Goal: Task Accomplishment & Management: Manage account settings

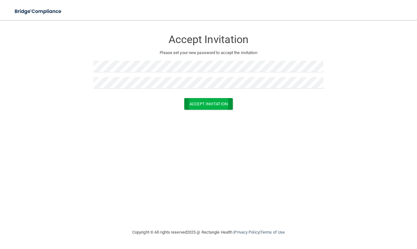
click at [207, 107] on button "Accept Invitation" at bounding box center [208, 104] width 48 height 12
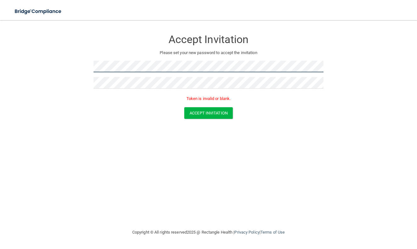
click at [71, 72] on form "Accept Invitation Please set your new password to accept the invitation Token i…" at bounding box center [208, 76] width 391 height 100
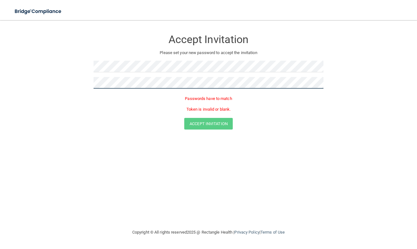
click at [87, 86] on form "Accept Invitation Please set your new password to accept the invitation Passwor…" at bounding box center [208, 81] width 391 height 111
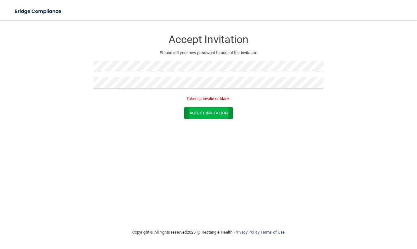
click at [206, 112] on button "Accept Invitation" at bounding box center [208, 113] width 48 height 12
click at [218, 112] on button "Accept Invitation" at bounding box center [208, 113] width 48 height 12
click at [73, 68] on form "Accept Invitation Please set your new password to accept the invitation Token i…" at bounding box center [208, 76] width 391 height 100
drag, startPoint x: 300, startPoint y: 135, endPoint x: 270, endPoint y: 137, distance: 30.5
click at [300, 135] on div "Accept Invitation Please set your new password to accept the invitation Token i…" at bounding box center [208, 124] width 391 height 196
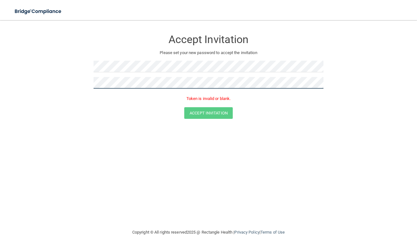
click at [72, 76] on form "Accept Invitation Please set your new password to accept the invitation Token i…" at bounding box center [208, 76] width 391 height 100
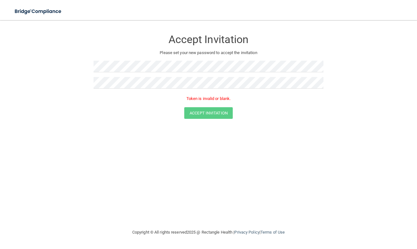
drag, startPoint x: 358, startPoint y: 150, endPoint x: 344, endPoint y: 131, distance: 24.2
click at [358, 150] on div "Accept Invitation Please set your new password to accept the invitation Token i…" at bounding box center [208, 124] width 391 height 196
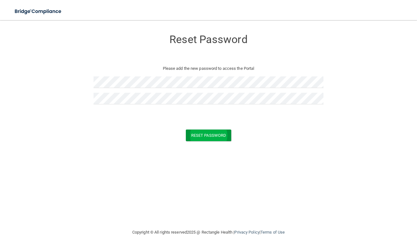
click at [220, 134] on button "Reset Password" at bounding box center [208, 136] width 45 height 12
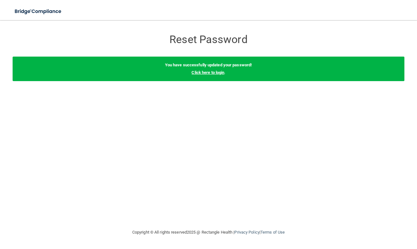
click at [216, 74] on link "Click here to login" at bounding box center [207, 72] width 33 height 5
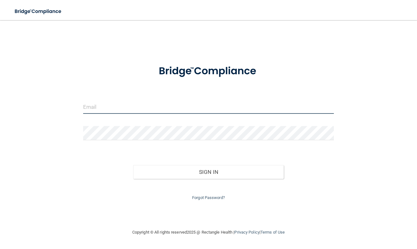
type input "[EMAIL_ADDRESS][DOMAIN_NAME]"
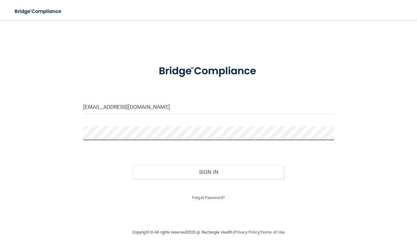
click at [208, 171] on button "Sign In" at bounding box center [208, 172] width 150 height 14
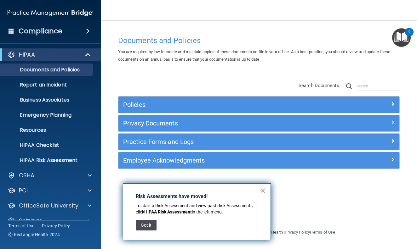
click at [149, 222] on button "Got it" at bounding box center [146, 225] width 21 height 11
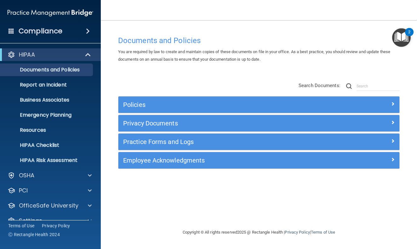
click at [392, 103] on span at bounding box center [392, 104] width 4 height 8
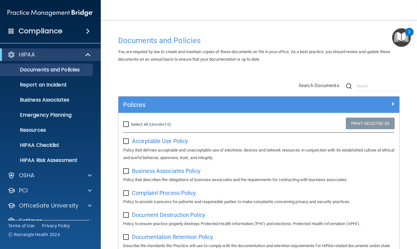
click at [127, 122] on input "Select All (Unselect 0) Unselect All" at bounding box center [126, 124] width 7 height 5
checkbox input "true"
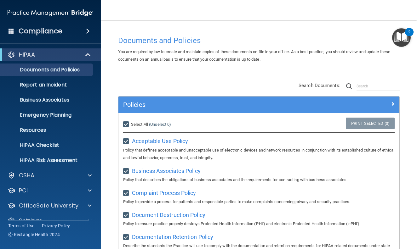
checkbox input "true"
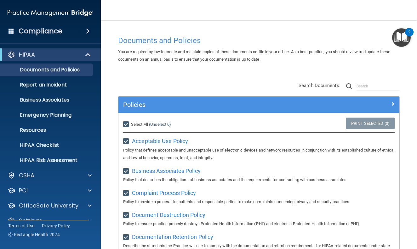
checkbox input "true"
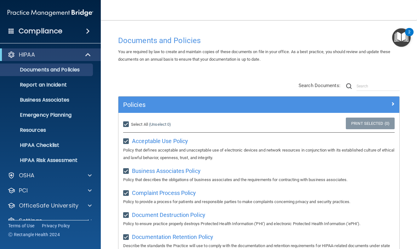
checkbox input "true"
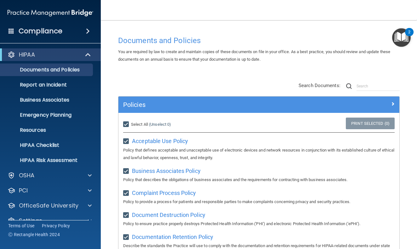
checkbox input "true"
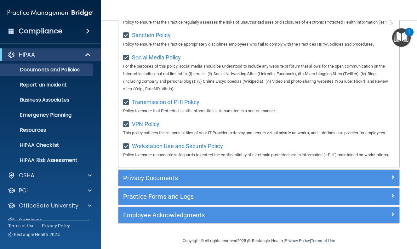
scroll to position [513, 0]
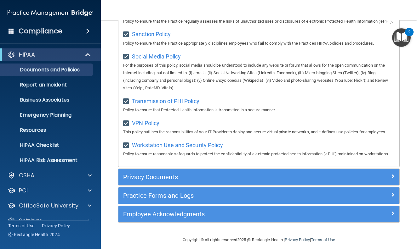
click at [390, 180] on span at bounding box center [392, 176] width 4 height 8
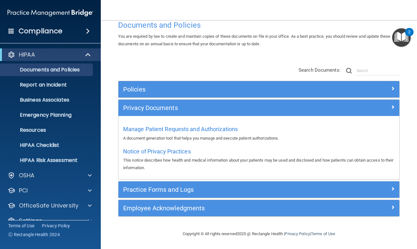
scroll to position [15, 0]
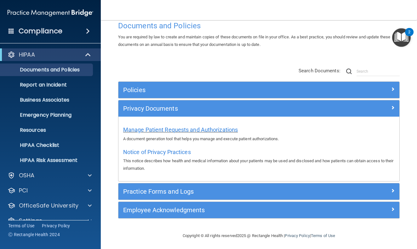
click at [189, 130] on span "Manage Patient Requests and Authorizations" at bounding box center [180, 129] width 115 height 7
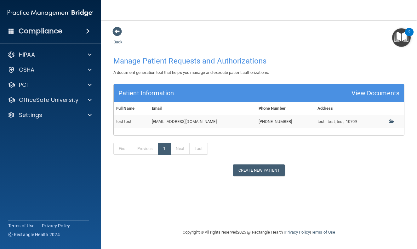
click at [125, 120] on td "test test" at bounding box center [132, 121] width 36 height 13
click at [136, 119] on td "test test" at bounding box center [132, 121] width 36 height 13
click at [266, 165] on button "Create New Patient" at bounding box center [259, 171] width 52 height 12
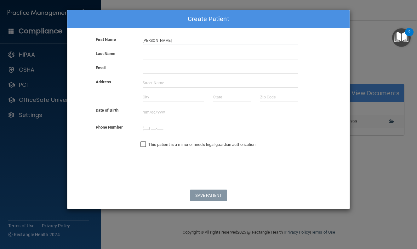
type input "[PERSON_NAME]"
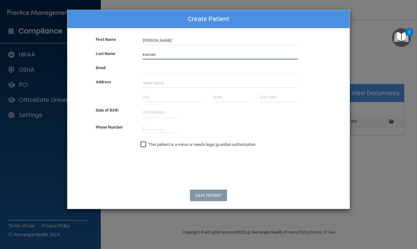
type input "[PERSON_NAME]"
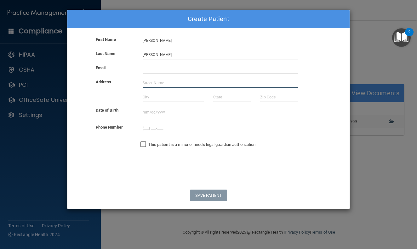
type input "9859 W Jessie Ln"
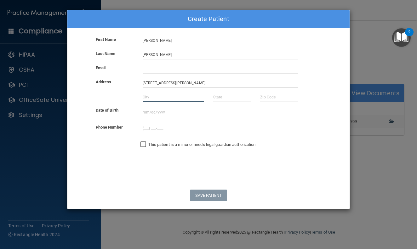
type input "Peoria"
type input "AZ"
type input "85383"
type input "[EMAIL_ADDRESS][DOMAIN_NAME]"
type input "11/01/1978"
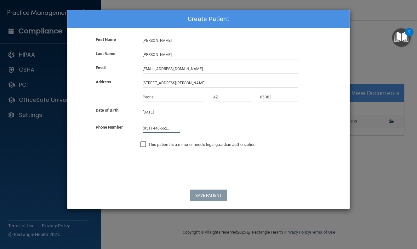
type input "(951) 440-5620"
click at [210, 192] on button "Save Patient" at bounding box center [208, 196] width 37 height 12
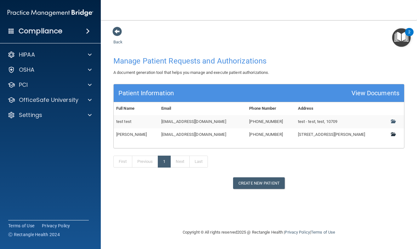
click at [393, 133] on span at bounding box center [392, 134] width 4 height 4
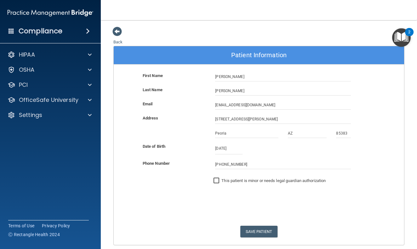
click at [402, 36] on img "Open Resource Center, 2 new notifications" at bounding box center [401, 37] width 19 height 19
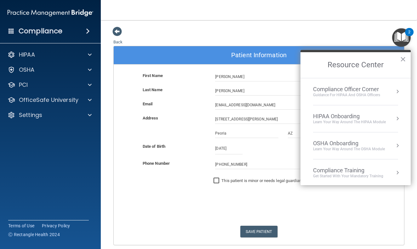
click at [402, 36] on img "Open Resource Center, 2 new notifications" at bounding box center [401, 37] width 19 height 19
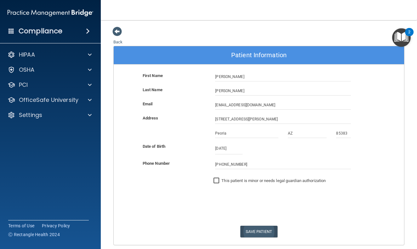
drag, startPoint x: 260, startPoint y: 227, endPoint x: 265, endPoint y: 228, distance: 5.0
click at [260, 228] on button "Save Patient" at bounding box center [258, 232] width 37 height 12
drag, startPoint x: 117, startPoint y: 29, endPoint x: 144, endPoint y: 36, distance: 27.5
click at [117, 29] on span at bounding box center [116, 31] width 9 height 9
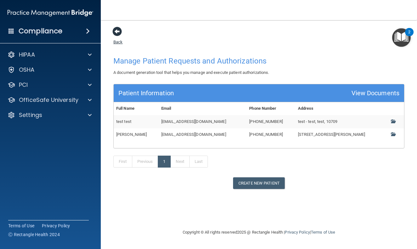
click at [115, 29] on span at bounding box center [116, 31] width 9 height 9
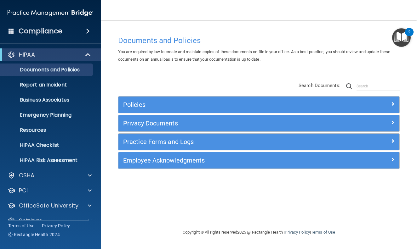
click at [393, 103] on span at bounding box center [392, 104] width 4 height 8
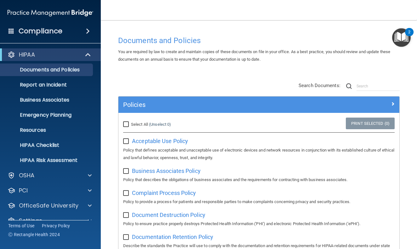
click at [126, 122] on input "Select All (Unselect 0) Unselect All" at bounding box center [126, 124] width 7 height 5
checkbox input "true"
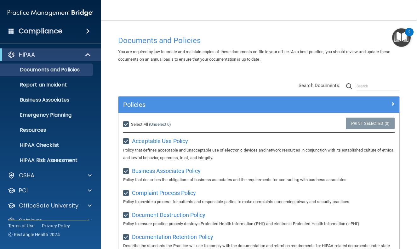
checkbox input "true"
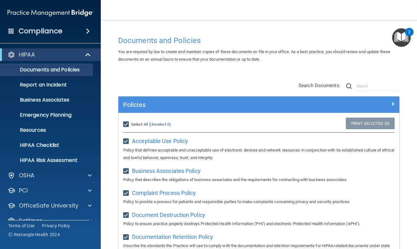
checkbox input "true"
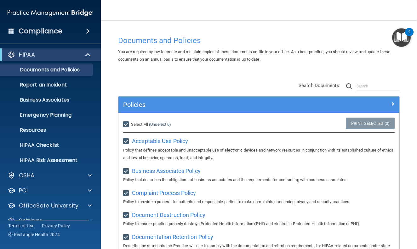
checkbox input "true"
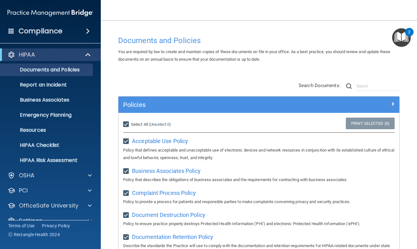
checkbox input "true"
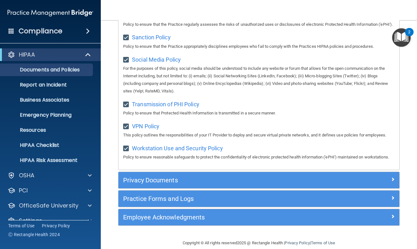
scroll to position [529, 0]
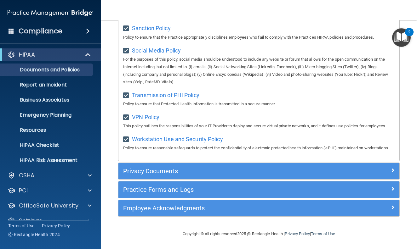
click at [390, 169] on span at bounding box center [392, 170] width 4 height 8
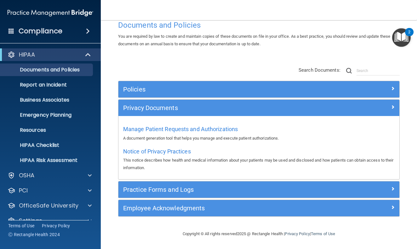
scroll to position [15, 0]
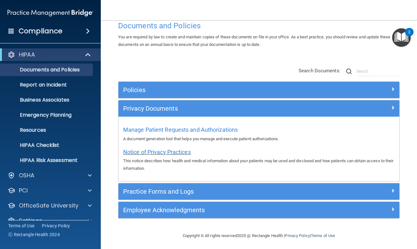
click at [172, 151] on span "Notice of Privacy Practices" at bounding box center [157, 152] width 68 height 7
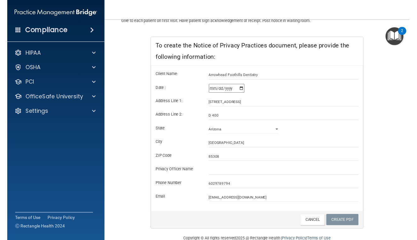
scroll to position [105, 0]
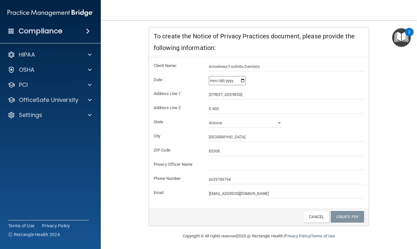
click at [233, 158] on form "Client Name: Arrowhead Foothills Dentistry Date : 2025-08-29 Address Line 1: 19…" at bounding box center [259, 130] width 210 height 137
type input "e"
type input "[PERSON_NAME]"
click at [353, 215] on link "Create PDF" at bounding box center [346, 217] width 33 height 12
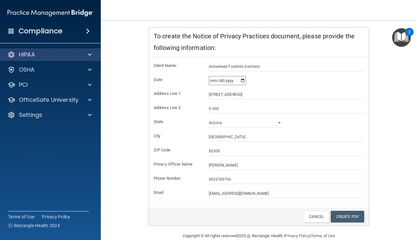
click at [70, 53] on div "HIPAA" at bounding box center [42, 55] width 78 height 8
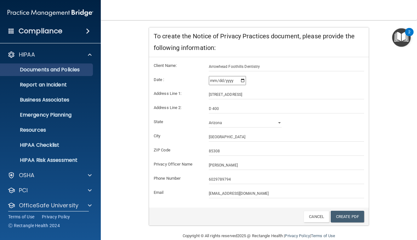
click at [66, 69] on p "Documents and Policies" at bounding box center [47, 70] width 86 height 6
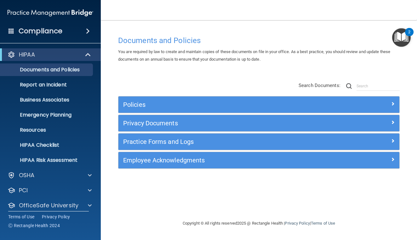
click at [392, 143] on span at bounding box center [392, 141] width 4 height 8
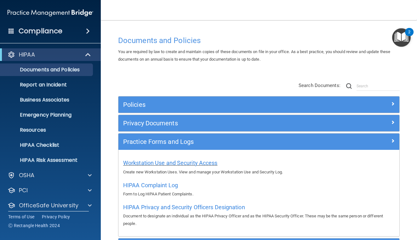
click at [181, 163] on span "Workstation Use and Security Access" at bounding box center [170, 163] width 94 height 7
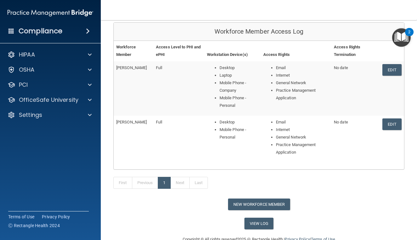
scroll to position [71, 0]
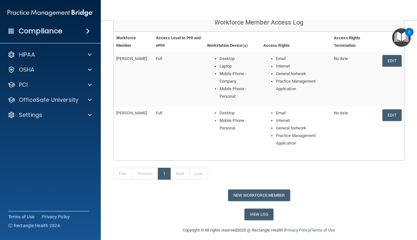
click at [268, 190] on button "New Workforce Member" at bounding box center [259, 196] width 62 height 12
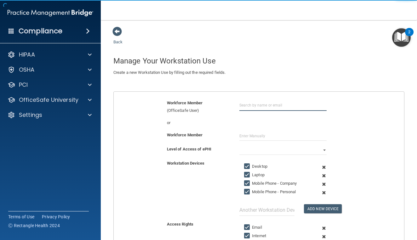
click at [251, 101] on input "text" at bounding box center [282, 105] width 87 height 12
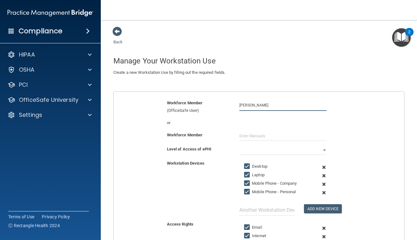
type input "[PERSON_NAME]"
drag, startPoint x: 273, startPoint y: 104, endPoint x: 229, endPoint y: 112, distance: 44.9
click at [229, 112] on div "Workforce Member (OfficeSafe User) Elizabeth Kennedy" at bounding box center [259, 109] width 300 height 20
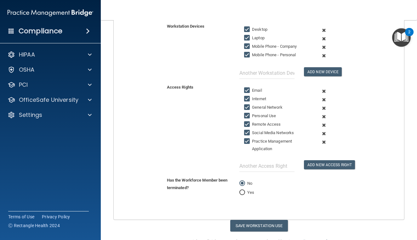
scroll to position [148, 0]
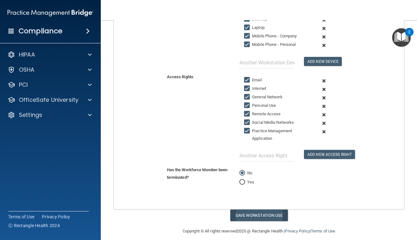
click at [268, 211] on button "Save Workstation Use" at bounding box center [259, 216] width 58 height 12
select select "? string:Full ?"
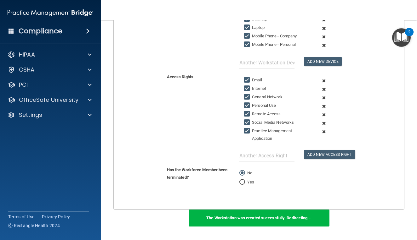
scroll to position [160, 0]
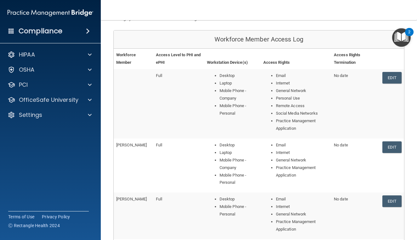
scroll to position [51, 0]
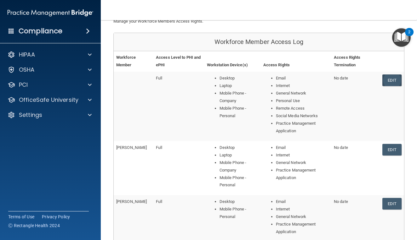
click at [390, 76] on link "Edit" at bounding box center [391, 81] width 19 height 12
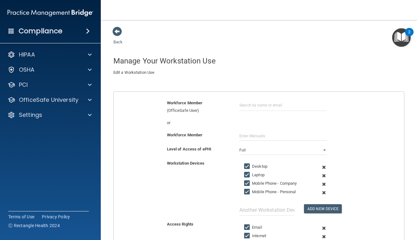
click at [248, 96] on div "Workforce Member (OfficeSafe User) or Workforce Member Level of Access of ePHI …" at bounding box center [258, 230] width 291 height 277
click at [248, 100] on input "text" at bounding box center [282, 105] width 87 height 12
click at [261, 125] on div "[EMAIL_ADDRESS][DOMAIN_NAME]" at bounding box center [274, 128] width 54 height 11
type input "[PERSON_NAME]"
click at [256, 133] on input "text" at bounding box center [282, 136] width 87 height 9
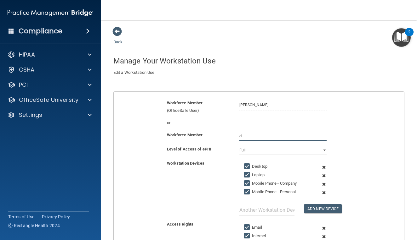
type input "e"
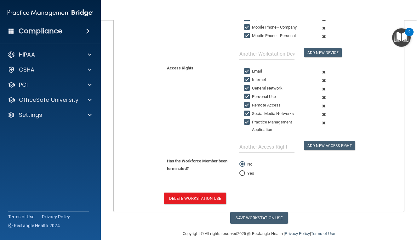
scroll to position [159, 0]
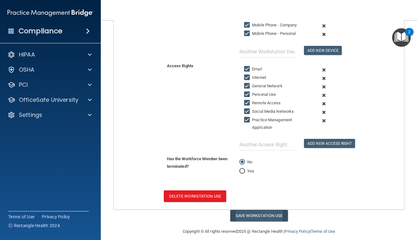
type input "[PERSON_NAME]"
click at [278, 210] on button "Save Workstation Use" at bounding box center [259, 216] width 58 height 12
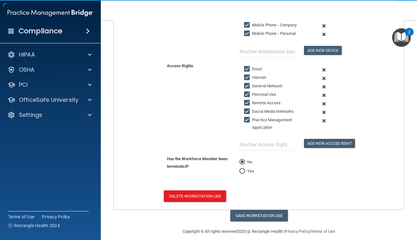
select select "? string:Full ?"
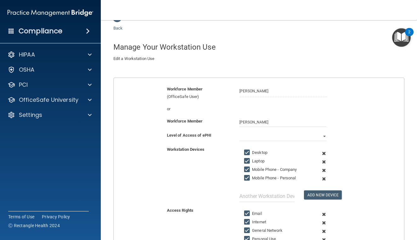
scroll to position [0, 0]
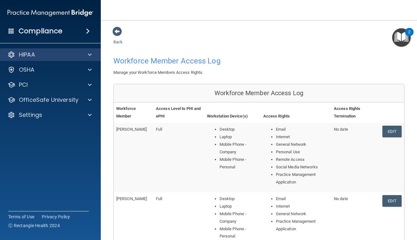
click at [88, 54] on div at bounding box center [89, 55] width 16 height 8
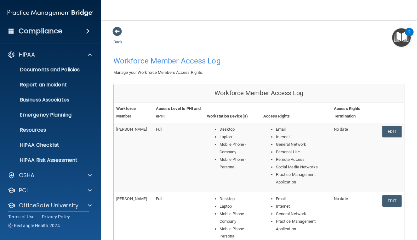
click at [90, 32] on span at bounding box center [88, 31] width 4 height 8
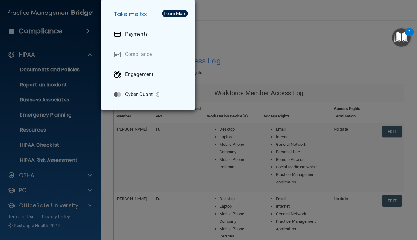
click at [88, 31] on div "Take me to: Payments Compliance Engagement Cyber Quant" at bounding box center [208, 120] width 417 height 240
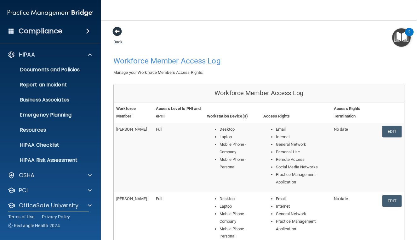
click at [116, 33] on span at bounding box center [116, 31] width 9 height 9
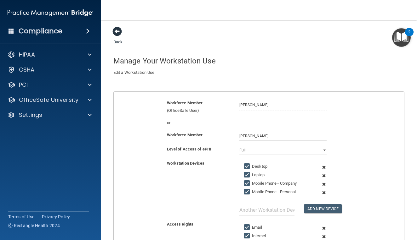
click at [118, 30] on span at bounding box center [116, 31] width 9 height 9
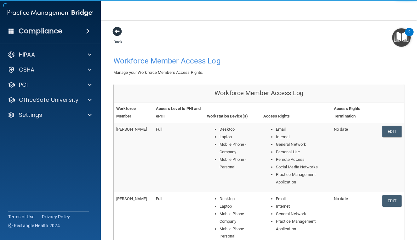
click at [118, 31] on span at bounding box center [116, 31] width 9 height 9
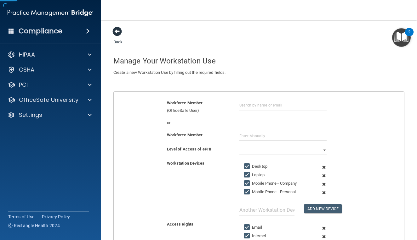
click at [118, 30] on span at bounding box center [116, 31] width 9 height 9
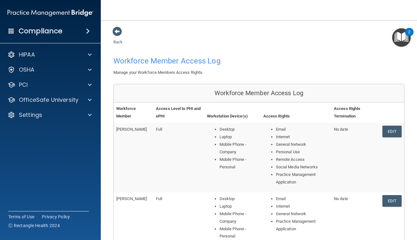
click at [29, 30] on h4 "Compliance" at bounding box center [41, 31] width 44 height 9
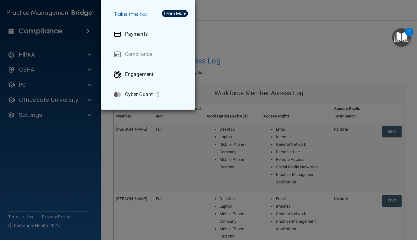
click at [255, 29] on div "Take me to: Payments Compliance Engagement Cyber Quant" at bounding box center [208, 120] width 417 height 240
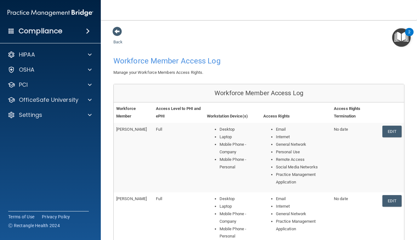
click at [89, 31] on span at bounding box center [88, 31] width 4 height 8
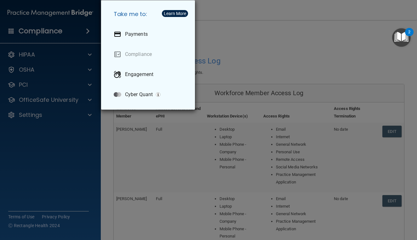
click at [280, 7] on div "Take me to: Payments Compliance Engagement Cyber Quant" at bounding box center [208, 120] width 417 height 240
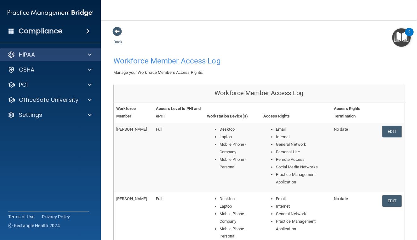
click at [89, 54] on span at bounding box center [90, 55] width 4 height 8
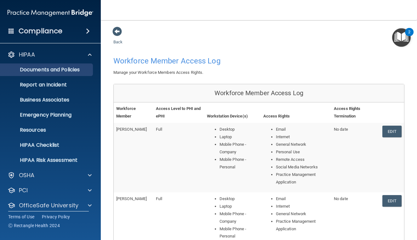
click at [55, 72] on p "Documents and Policies" at bounding box center [47, 70] width 86 height 6
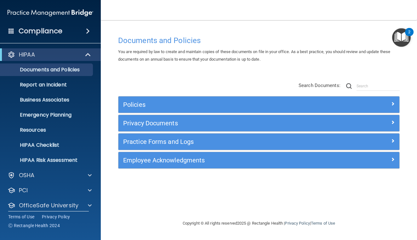
click at [395, 101] on div at bounding box center [364, 104] width 70 height 8
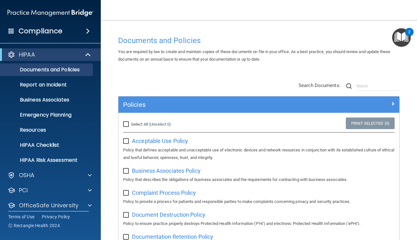
click at [126, 125] on input "Select All (Unselect 0) Unselect All" at bounding box center [126, 124] width 7 height 5
checkbox input "true"
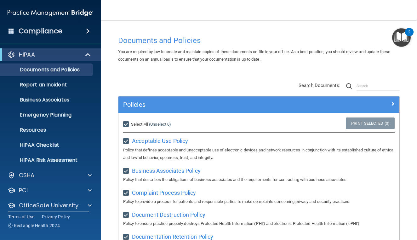
checkbox input "true"
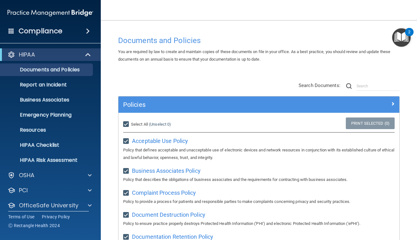
checkbox input "true"
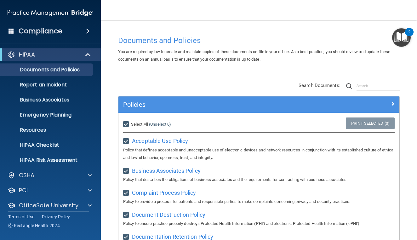
checkbox input "true"
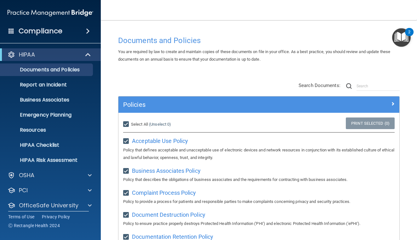
checkbox input "true"
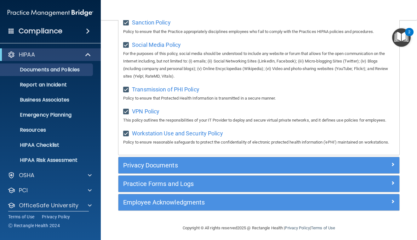
scroll to position [526, 0]
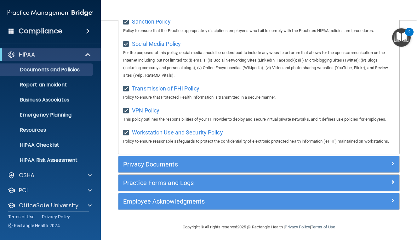
drag, startPoint x: 388, startPoint y: 174, endPoint x: 348, endPoint y: 196, distance: 45.9
click at [390, 167] on span at bounding box center [392, 164] width 4 height 8
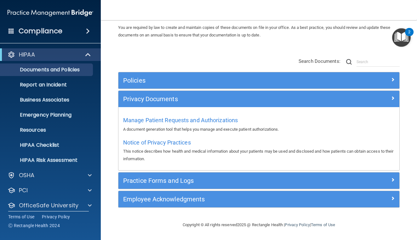
scroll to position [24, 0]
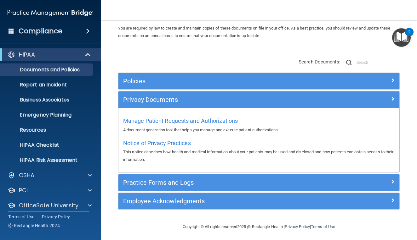
drag, startPoint x: 388, startPoint y: 178, endPoint x: 374, endPoint y: 182, distance: 14.8
click at [390, 178] on span at bounding box center [392, 182] width 4 height 8
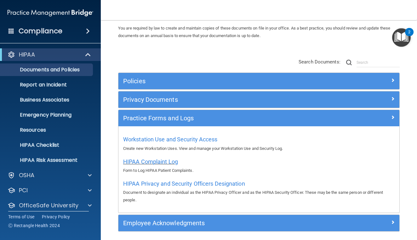
click at [163, 161] on span "HIPAA Complaint Log" at bounding box center [150, 162] width 55 height 7
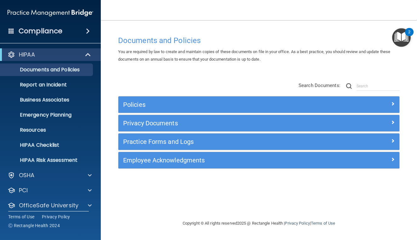
click at [394, 141] on span at bounding box center [392, 141] width 4 height 8
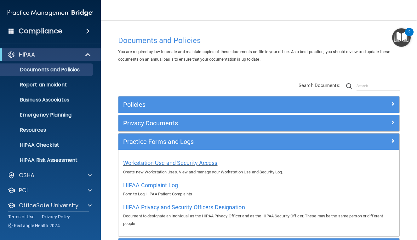
click at [206, 164] on span "Workstation Use and Security Access" at bounding box center [170, 163] width 94 height 7
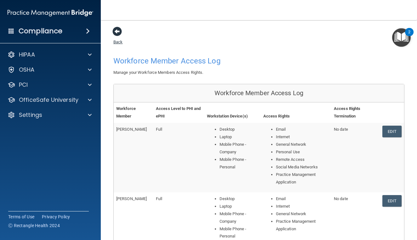
click at [119, 30] on span at bounding box center [116, 31] width 9 height 9
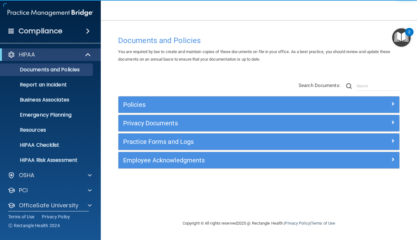
click at [394, 139] on span at bounding box center [392, 141] width 4 height 8
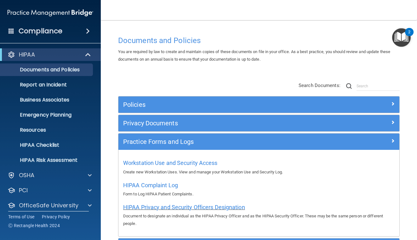
click at [208, 207] on span "HIPAA Privacy and Security Officers Designation" at bounding box center [184, 207] width 122 height 7
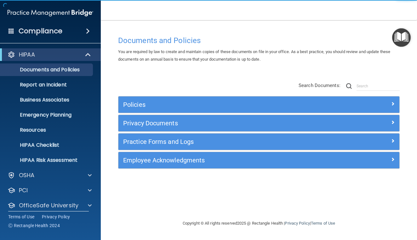
click at [393, 156] on span at bounding box center [392, 160] width 4 height 8
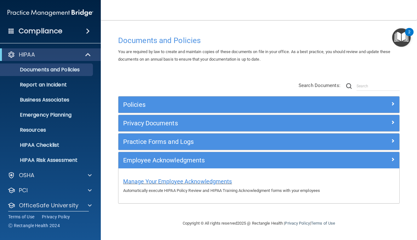
click at [198, 179] on span "Manage Your Employee Acknowledgments" at bounding box center [177, 181] width 109 height 7
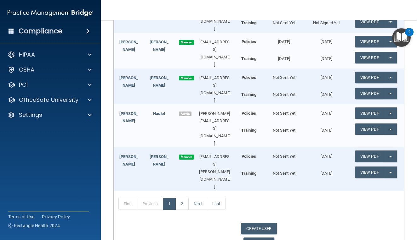
scroll to position [179, 0]
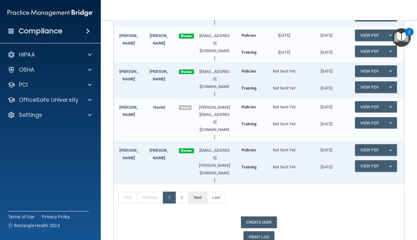
click at [198, 192] on link "Next" at bounding box center [197, 198] width 19 height 12
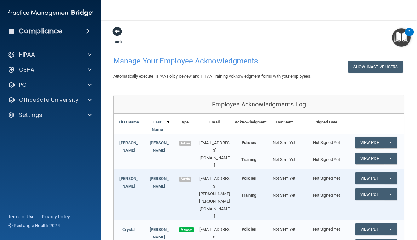
click at [116, 29] on span at bounding box center [116, 31] width 9 height 9
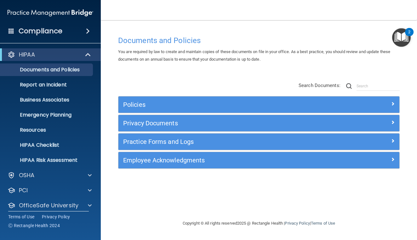
click at [391, 159] on span at bounding box center [392, 160] width 4 height 8
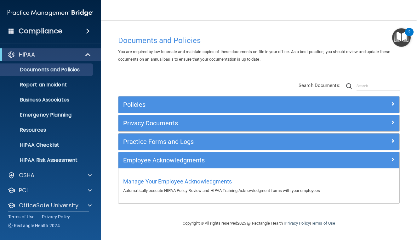
click at [207, 181] on span "Manage Your Employee Acknowledgments" at bounding box center [177, 181] width 109 height 7
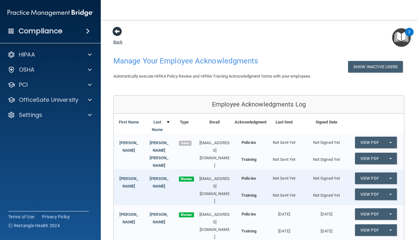
click at [120, 29] on span at bounding box center [116, 31] width 9 height 9
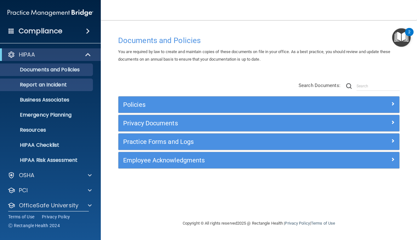
click at [51, 85] on p "Report an Incident" at bounding box center [47, 85] width 86 height 6
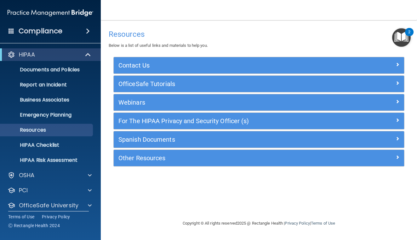
click at [398, 65] on span at bounding box center [397, 65] width 4 height 8
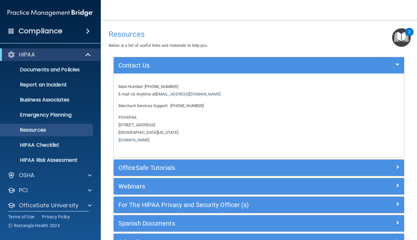
click at [395, 165] on span at bounding box center [397, 167] width 4 height 8
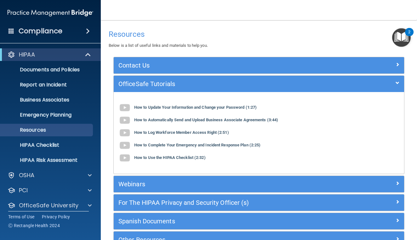
click at [395, 187] on div "Webinars" at bounding box center [259, 184] width 290 height 10
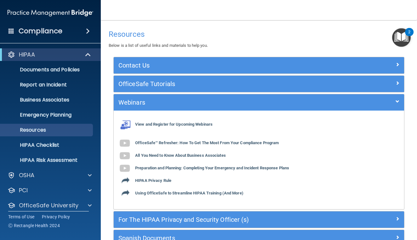
click at [395, 218] on div at bounding box center [367, 219] width 73 height 8
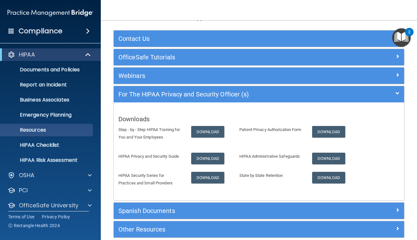
scroll to position [54, 0]
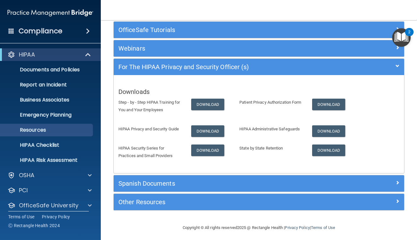
click at [395, 179] on span at bounding box center [397, 183] width 4 height 8
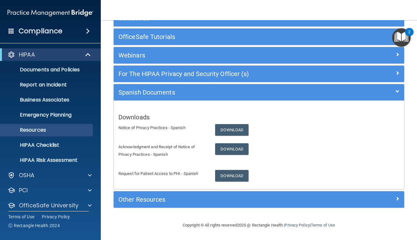
scroll to position [47, 0]
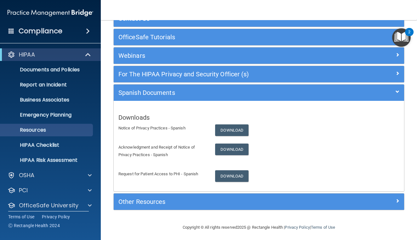
click at [394, 199] on div at bounding box center [367, 201] width 73 height 8
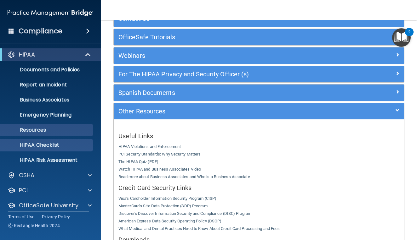
click at [47, 143] on p "HIPAA Checklist" at bounding box center [47, 145] width 86 height 6
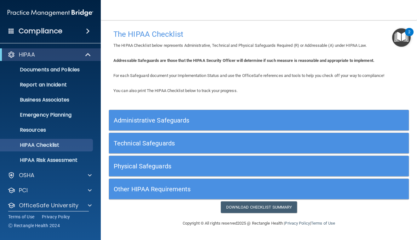
click at [180, 118] on h5 "Administrative Safeguards" at bounding box center [221, 120] width 215 height 7
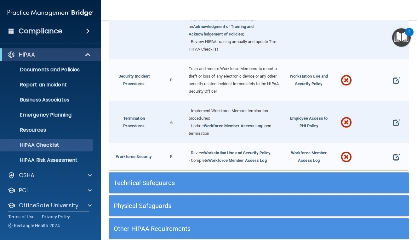
scroll to position [589, 0]
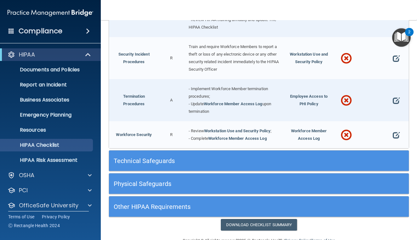
click at [341, 154] on div "Technical Safeguards" at bounding box center [259, 161] width 300 height 14
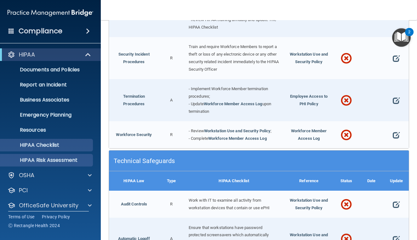
click at [38, 159] on p "HIPAA Risk Assessment" at bounding box center [47, 160] width 86 height 6
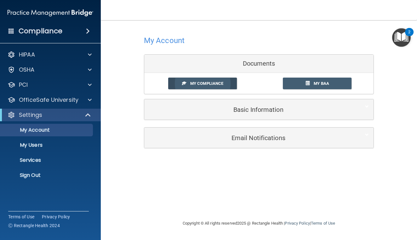
click at [200, 81] on span "My Compliance" at bounding box center [206, 83] width 33 height 5
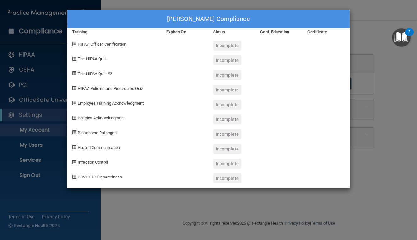
click at [371, 16] on div "[PERSON_NAME] Compliance Training Expires On Status Cont. Education Certificate…" at bounding box center [208, 120] width 417 height 240
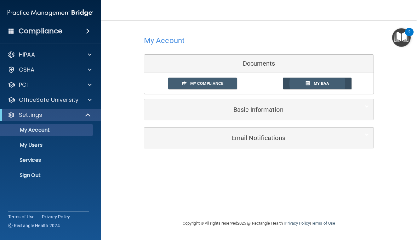
click at [314, 85] on span "My BAA" at bounding box center [320, 83] width 15 height 5
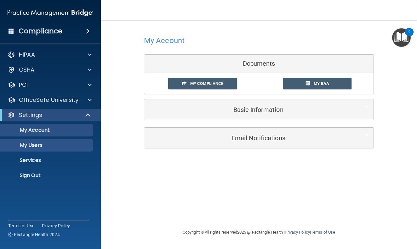
click at [36, 145] on p "My Users" at bounding box center [47, 145] width 86 height 6
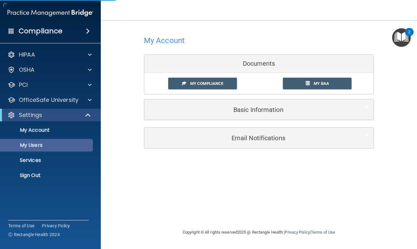
select select "20"
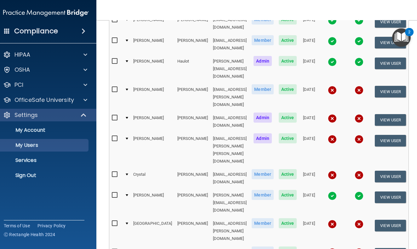
scroll to position [167, 0]
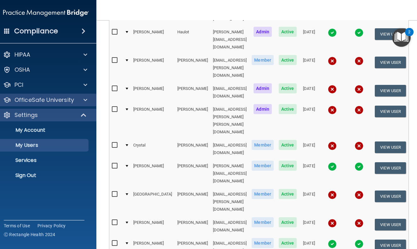
click at [63, 99] on p "OfficeSafe University" at bounding box center [43, 100] width 59 height 8
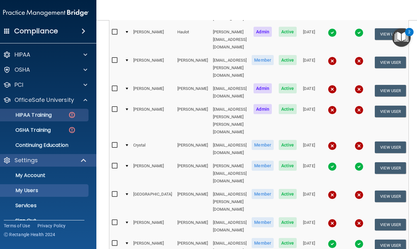
click at [50, 115] on p "HIPAA Training" at bounding box center [26, 115] width 52 height 6
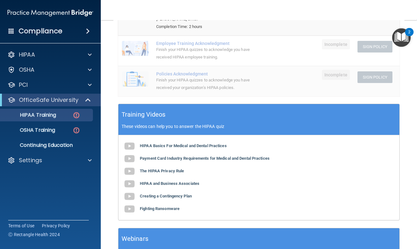
scroll to position [188, 0]
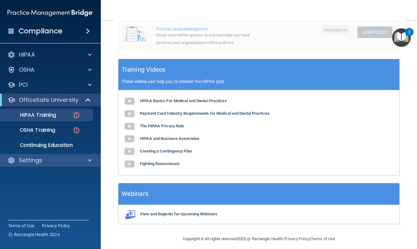
click at [59, 163] on div "Settings" at bounding box center [42, 161] width 78 height 8
